Goal: Participate in discussion: Engage in conversation with other users on a specific topic

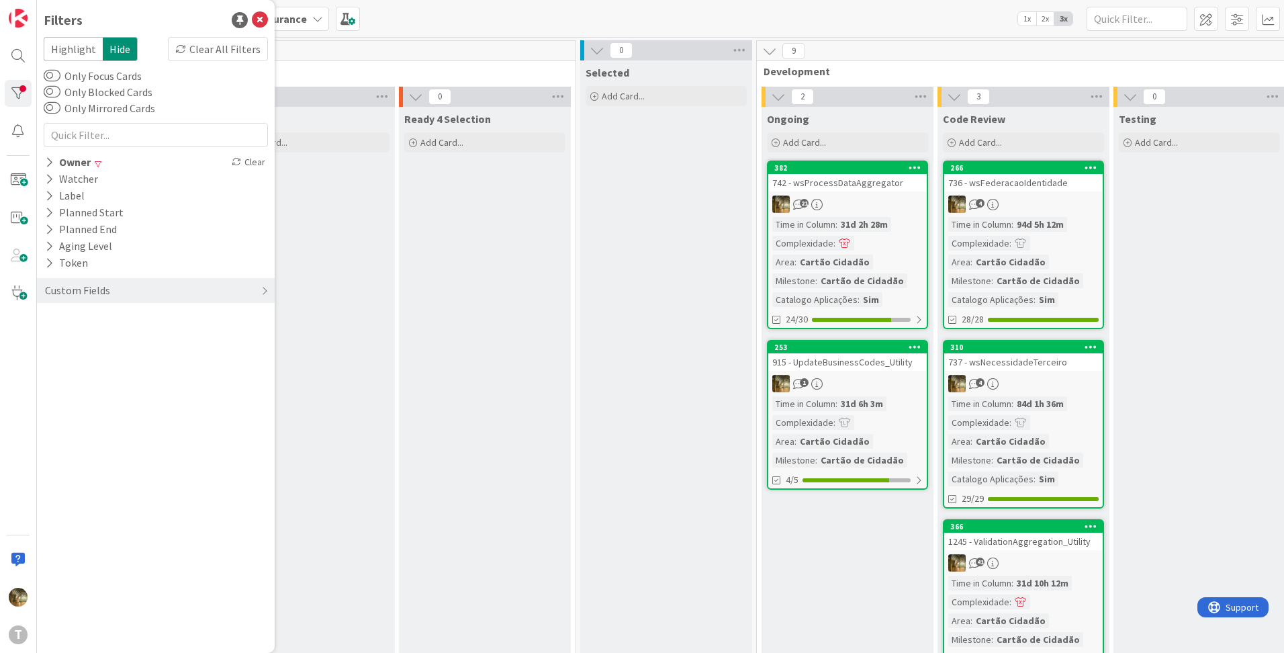
click at [836, 238] on div at bounding box center [845, 243] width 19 height 15
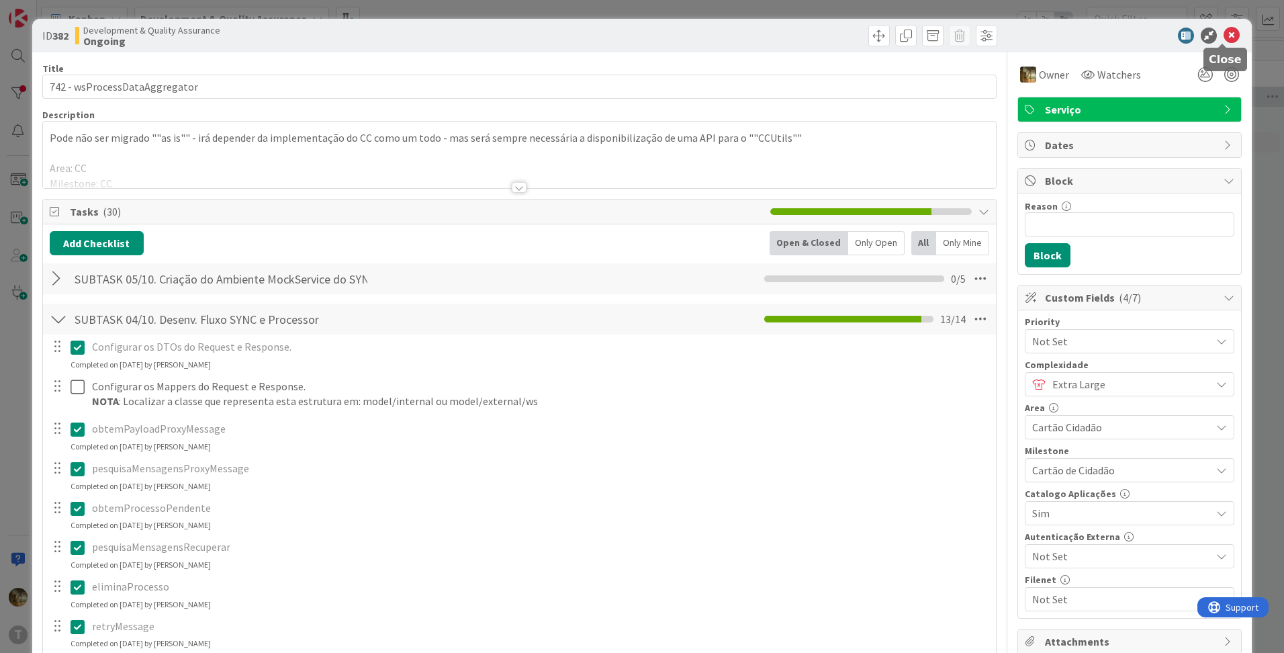
click at [1224, 34] on icon at bounding box center [1232, 36] width 16 height 16
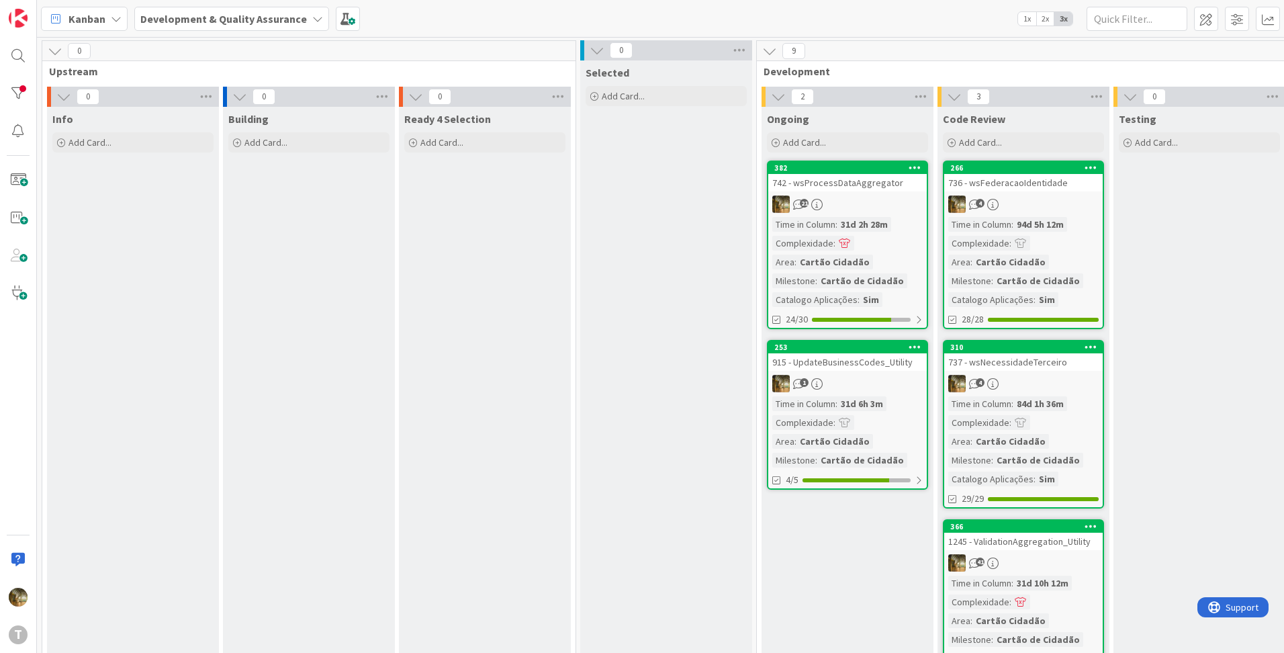
click at [876, 211] on div "21" at bounding box center [847, 203] width 159 height 17
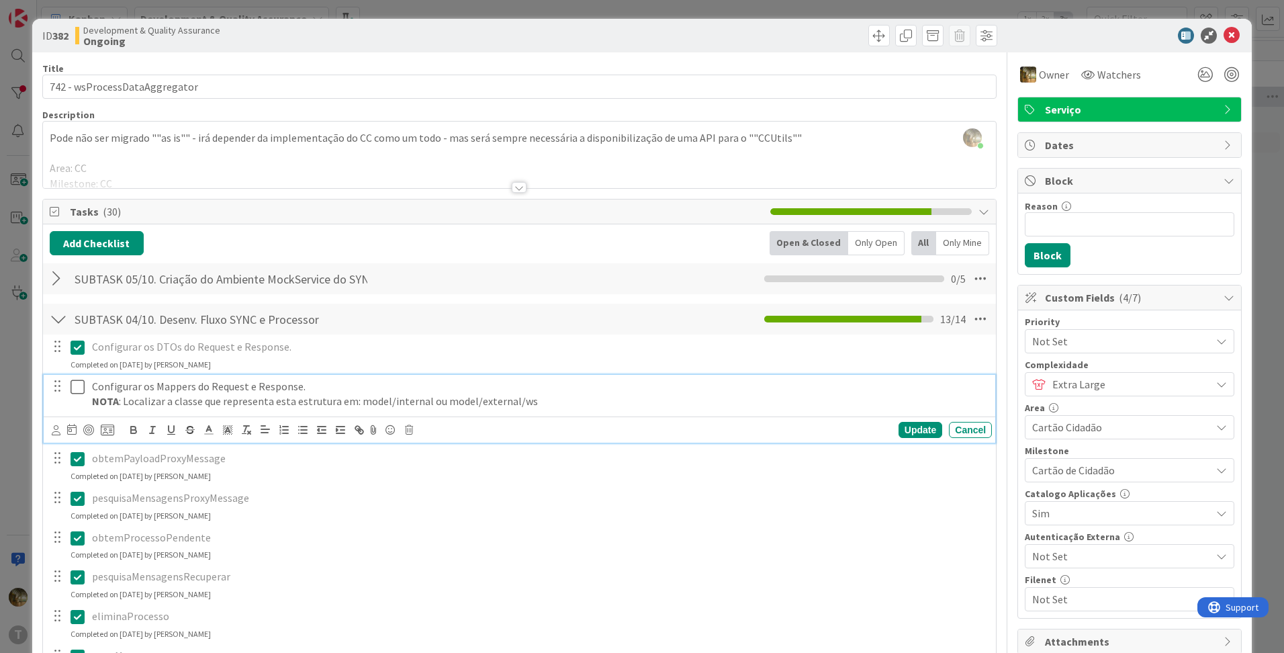
click at [78, 391] on icon at bounding box center [78, 387] width 14 height 16
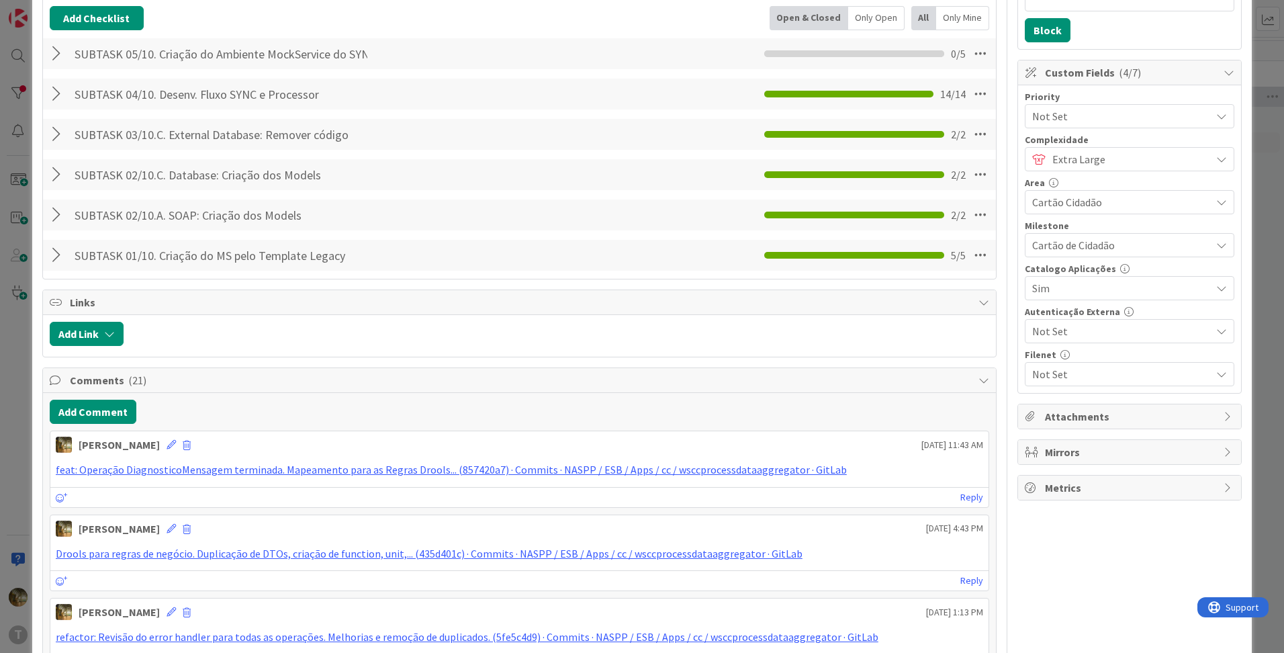
scroll to position [224, 0]
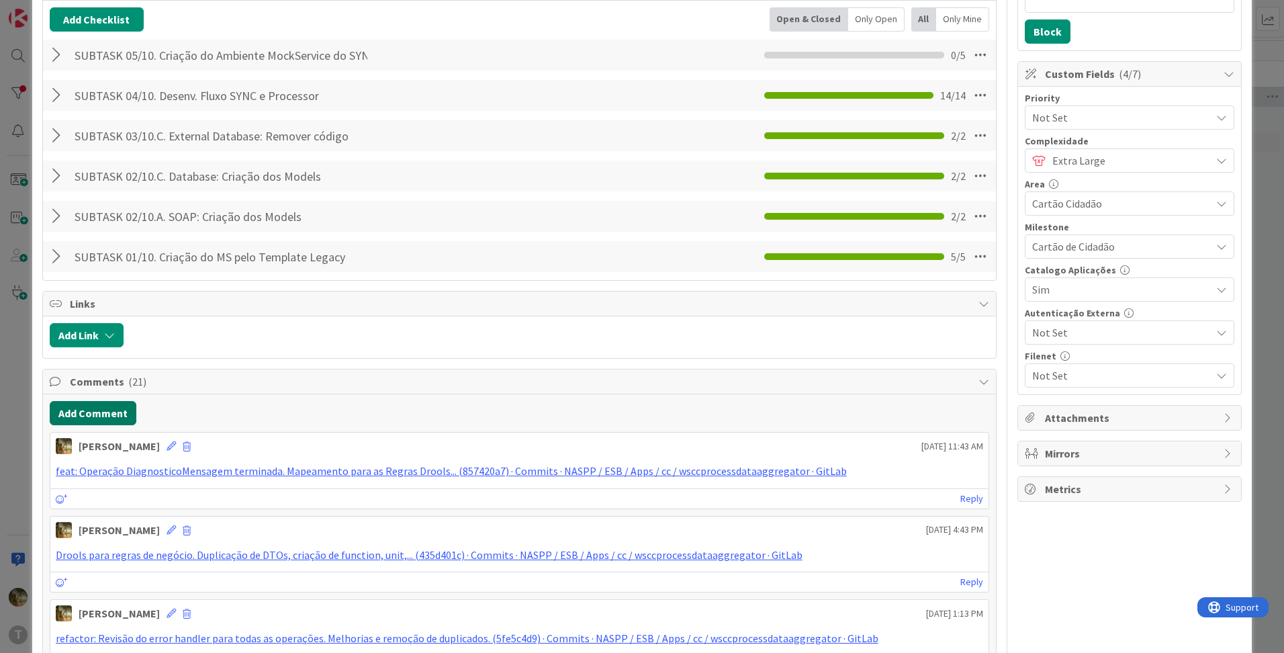
click at [105, 414] on button "Add Comment" at bounding box center [93, 413] width 87 height 24
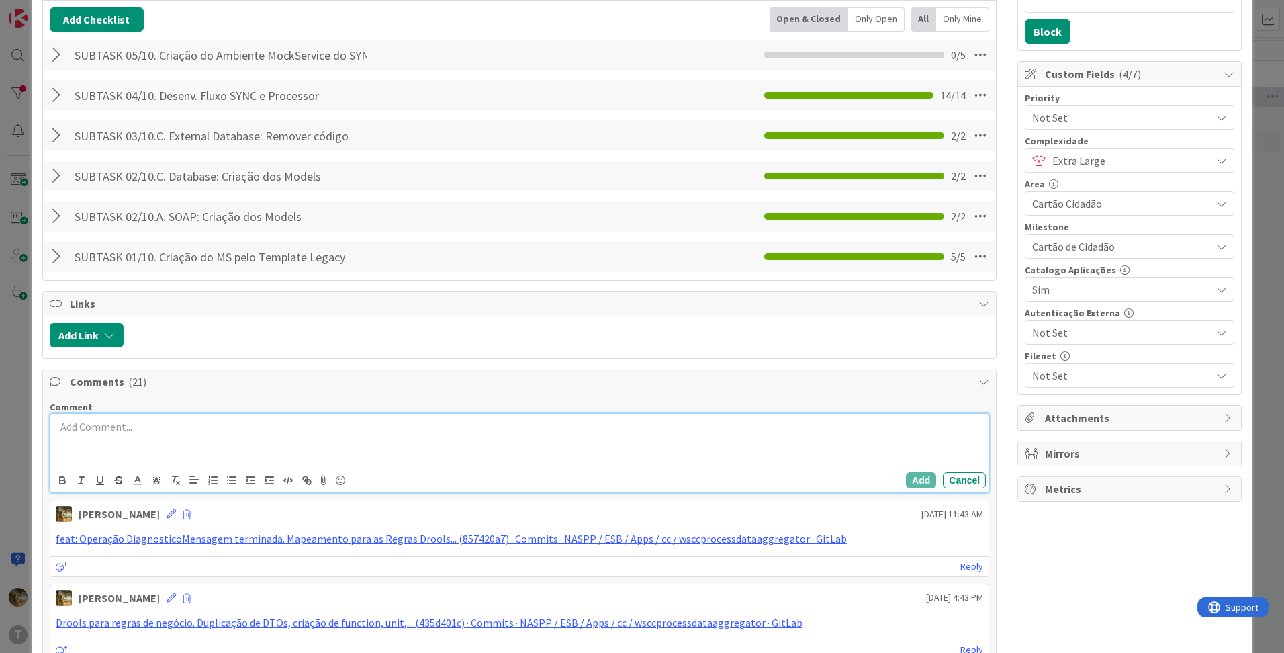
click at [119, 425] on p at bounding box center [520, 426] width 928 height 15
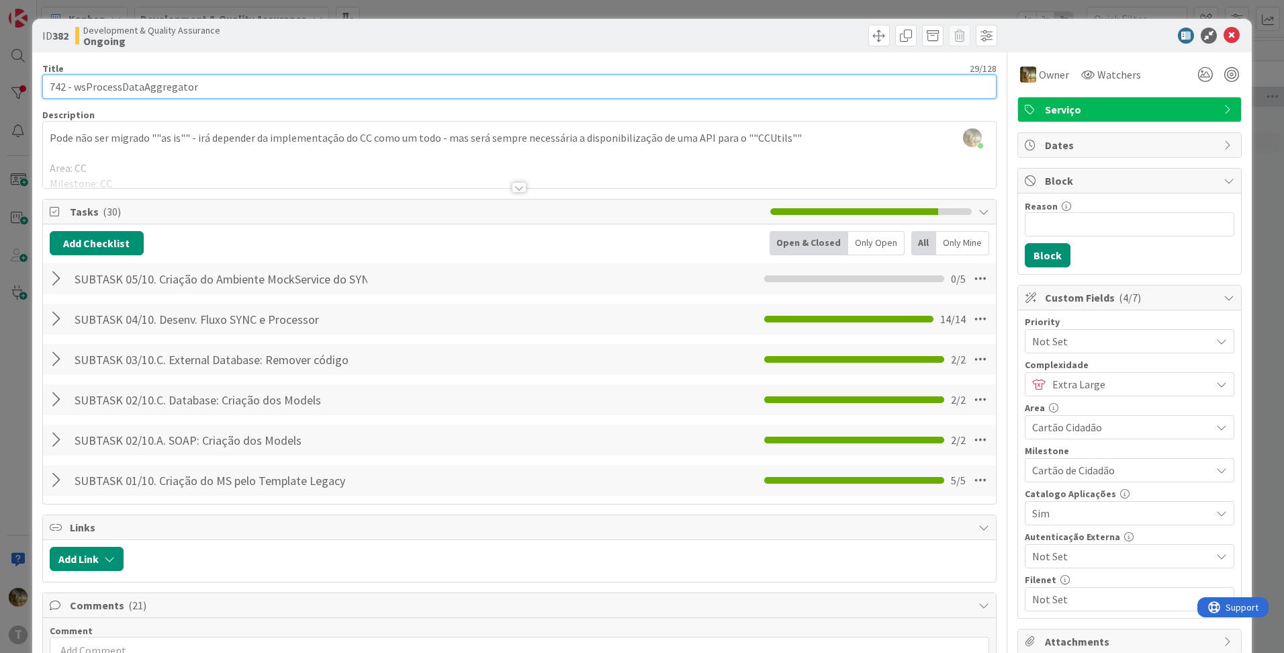
click at [56, 85] on input "742 - wsProcessDataAggregator" at bounding box center [519, 87] width 954 height 24
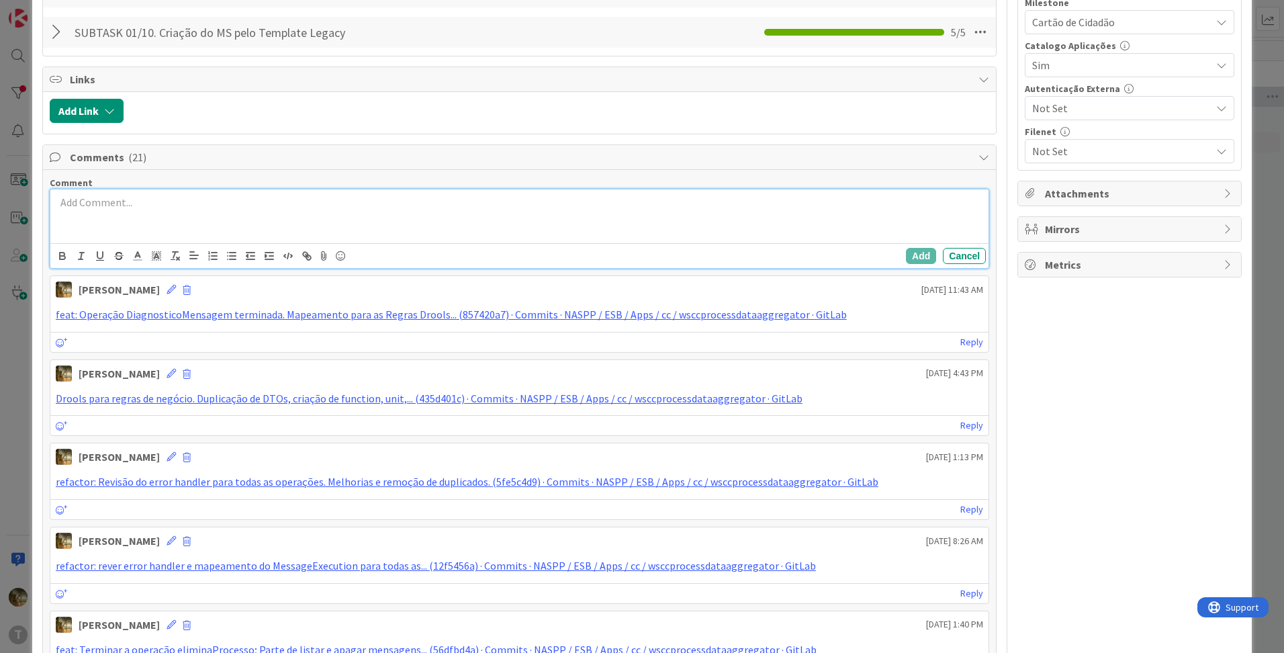
click at [91, 209] on p at bounding box center [520, 202] width 928 height 15
click at [906, 257] on button "Add" at bounding box center [921, 256] width 30 height 16
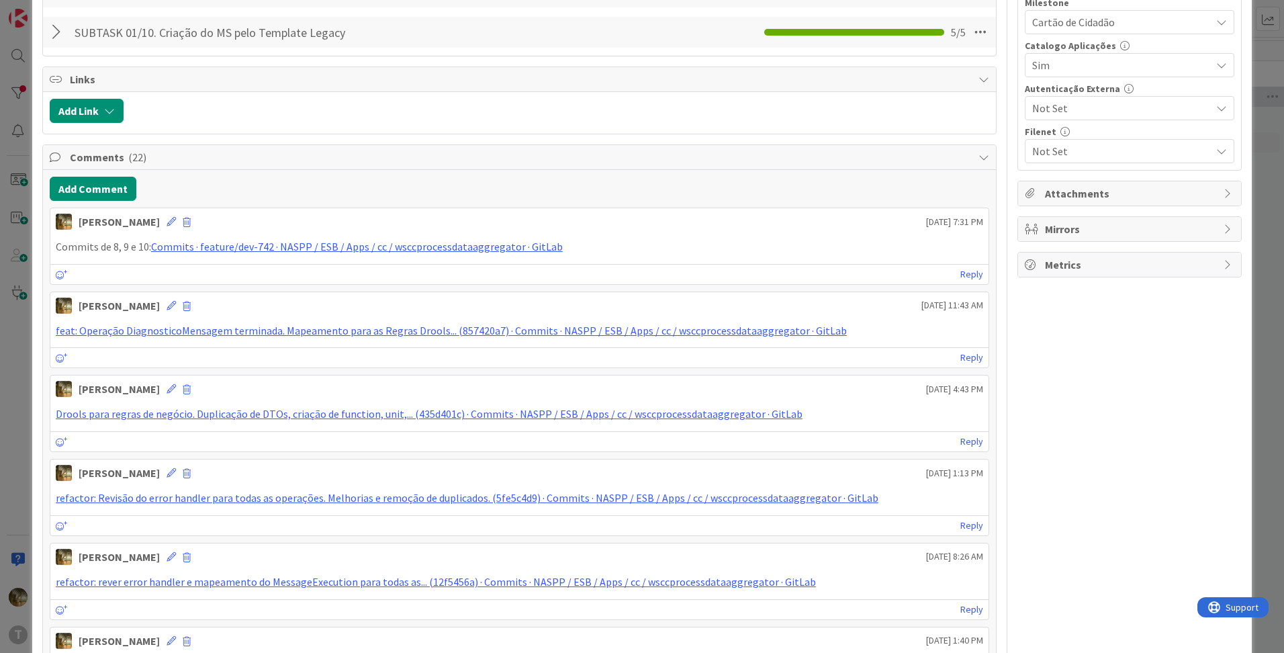
scroll to position [0, 0]
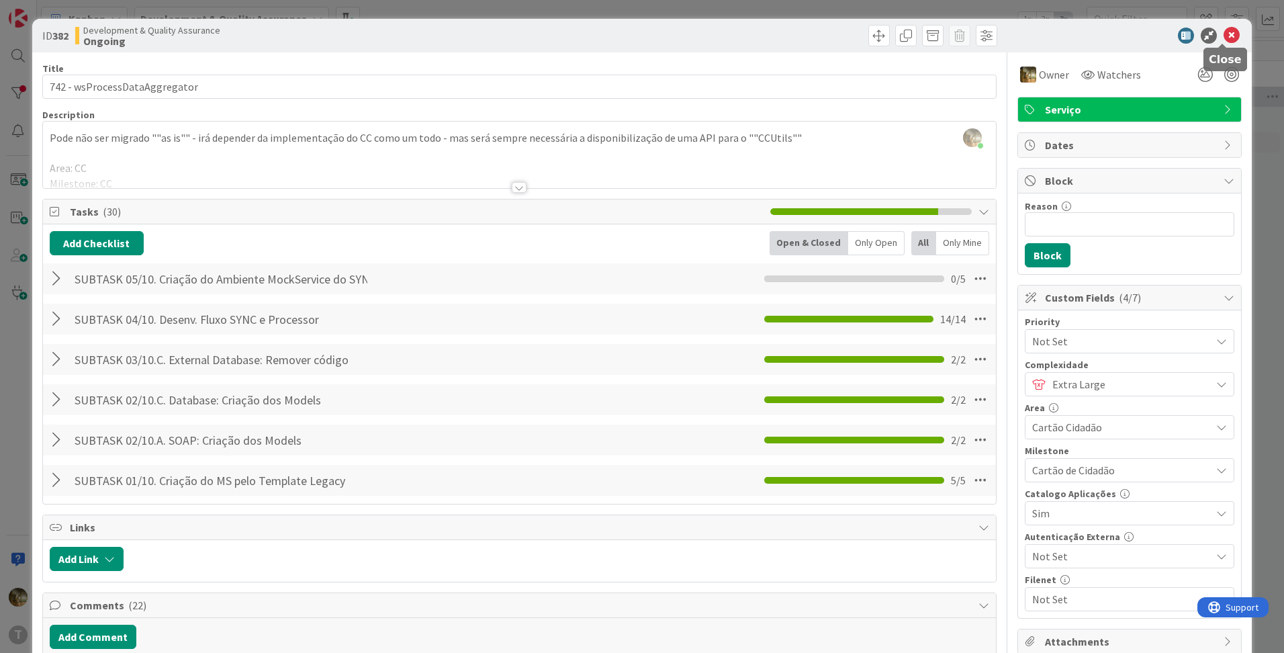
click at [1224, 32] on icon at bounding box center [1232, 36] width 16 height 16
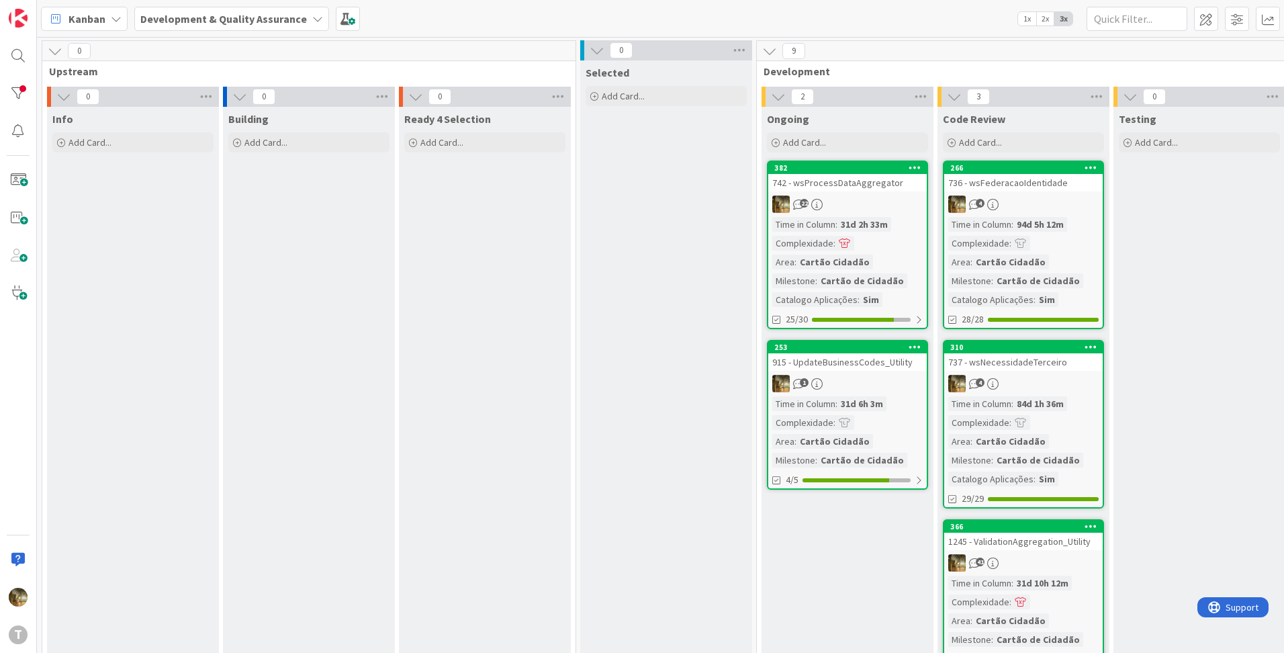
click at [519, 416] on div "Ready 4 Selection Add Card..." at bounding box center [485, 402] width 172 height 591
